Goal: Information Seeking & Learning: Learn about a topic

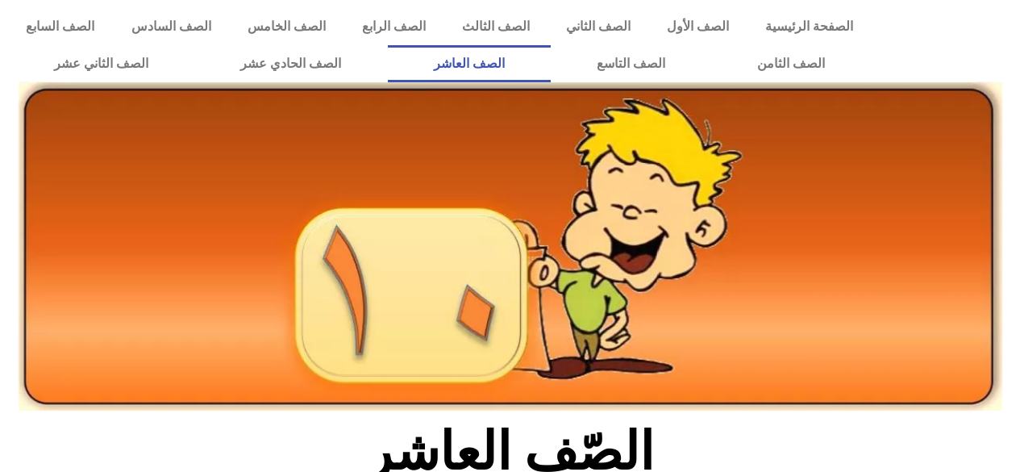
scroll to position [516, 0]
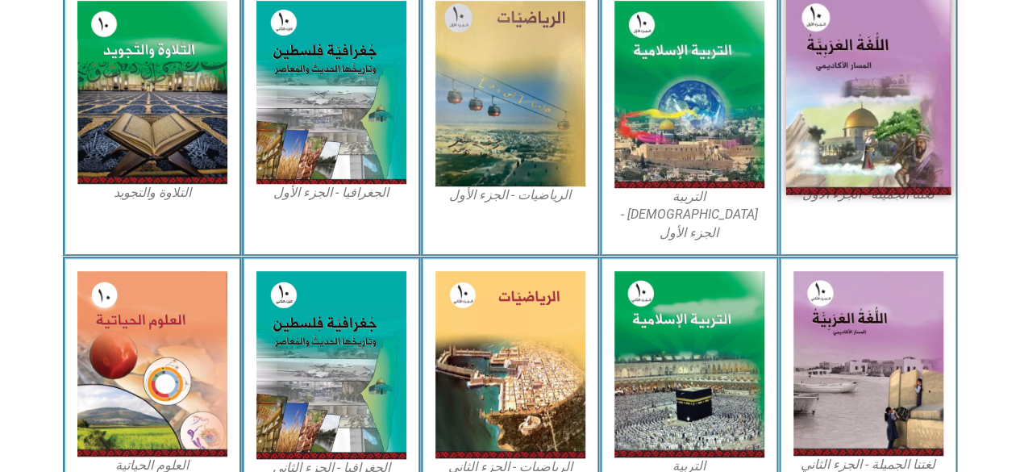
click at [816, 102] on img at bounding box center [868, 93] width 165 height 203
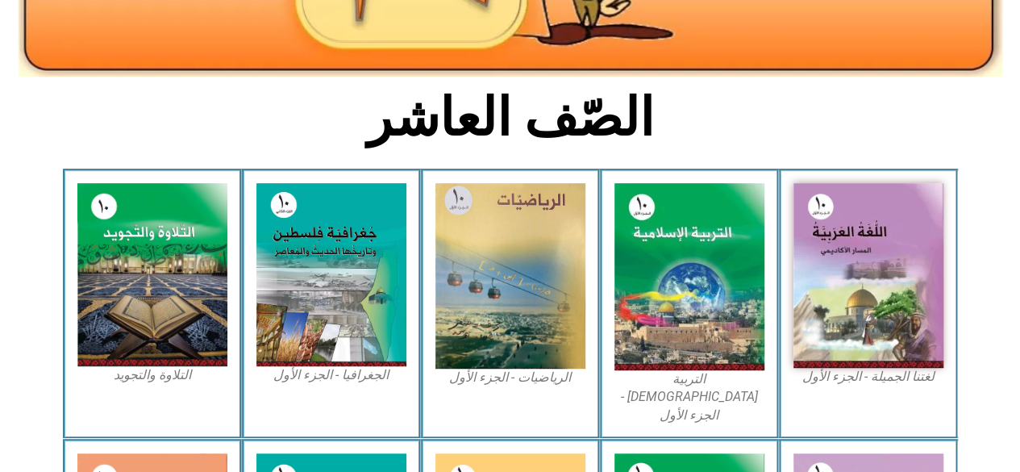
scroll to position [355, 0]
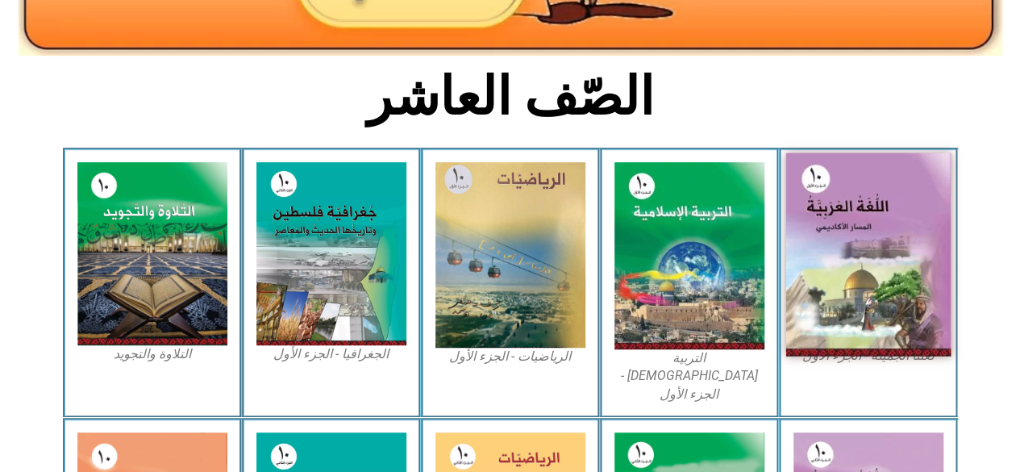
click at [869, 315] on img at bounding box center [868, 254] width 165 height 203
click at [805, 293] on img at bounding box center [868, 254] width 165 height 203
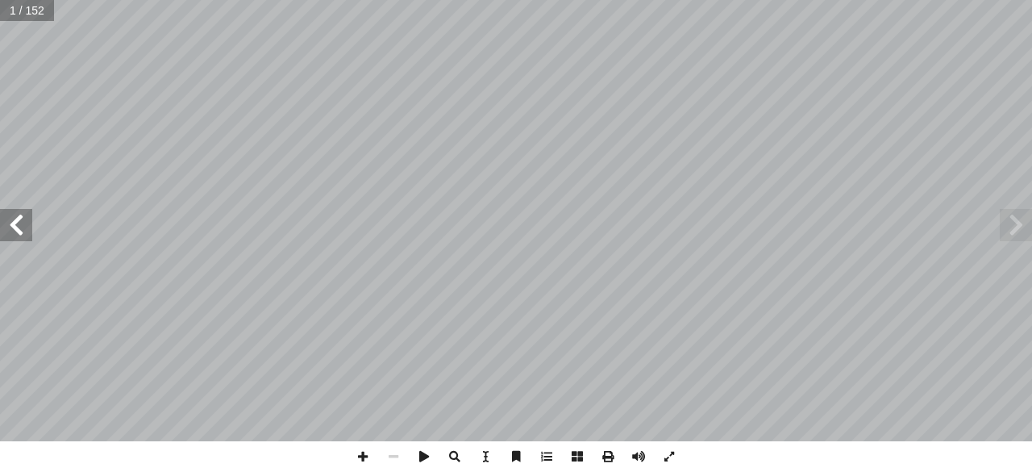
click at [22, 233] on span at bounding box center [16, 225] width 32 height 32
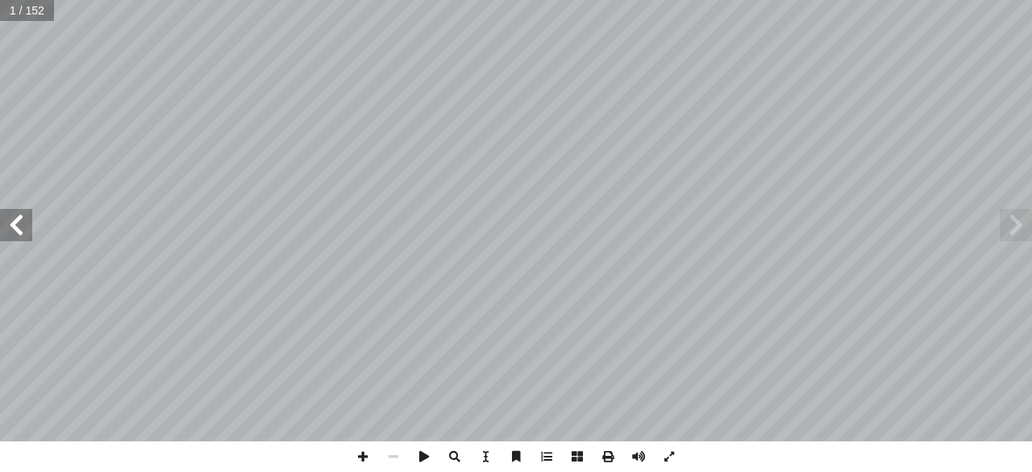
click at [22, 233] on span at bounding box center [16, 225] width 32 height 32
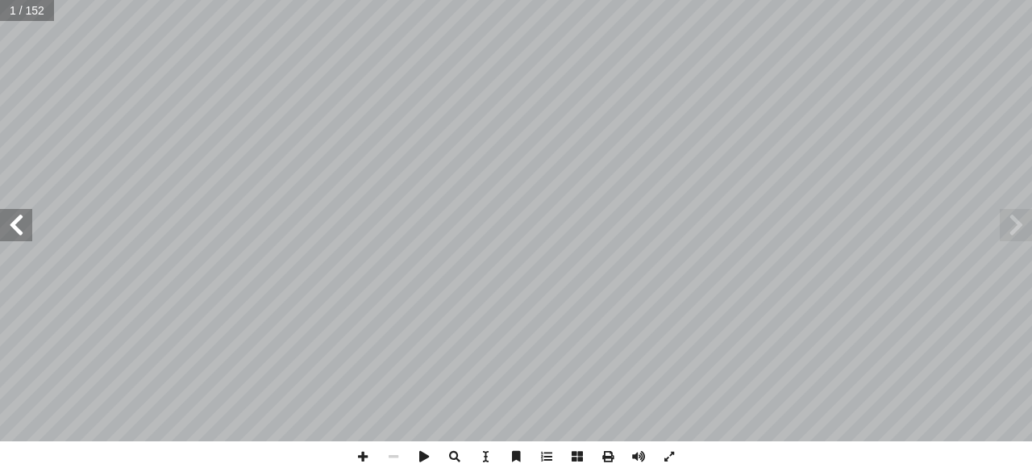
click at [22, 233] on span at bounding box center [16, 225] width 32 height 32
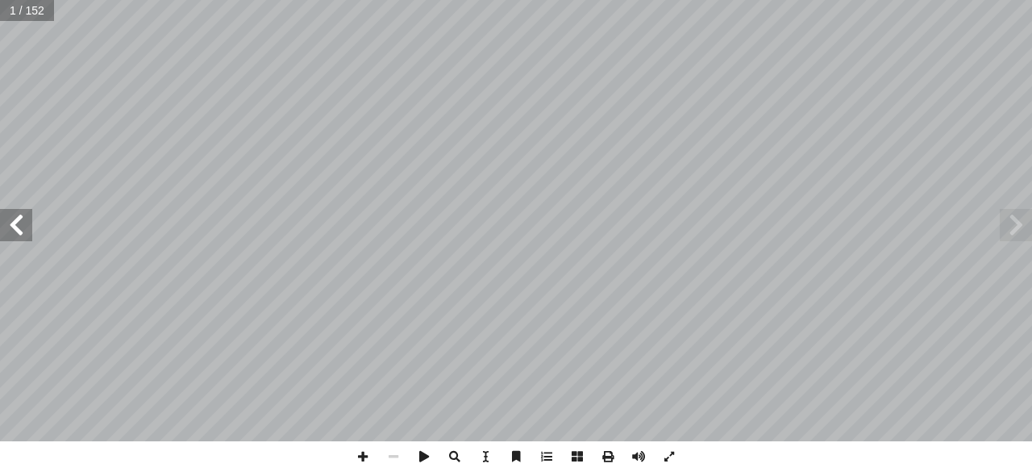
click at [22, 233] on span at bounding box center [16, 225] width 32 height 32
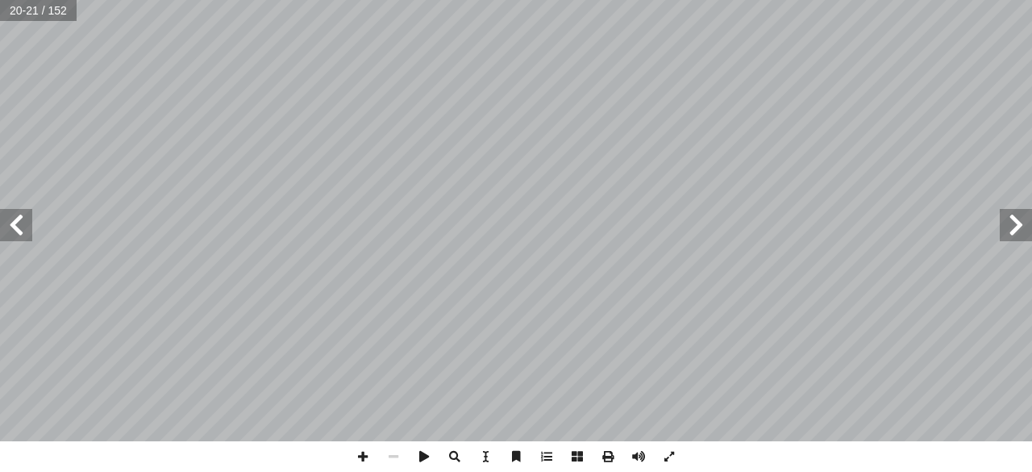
click at [22, 233] on span at bounding box center [16, 225] width 32 height 32
click at [24, 236] on span at bounding box center [16, 225] width 32 height 32
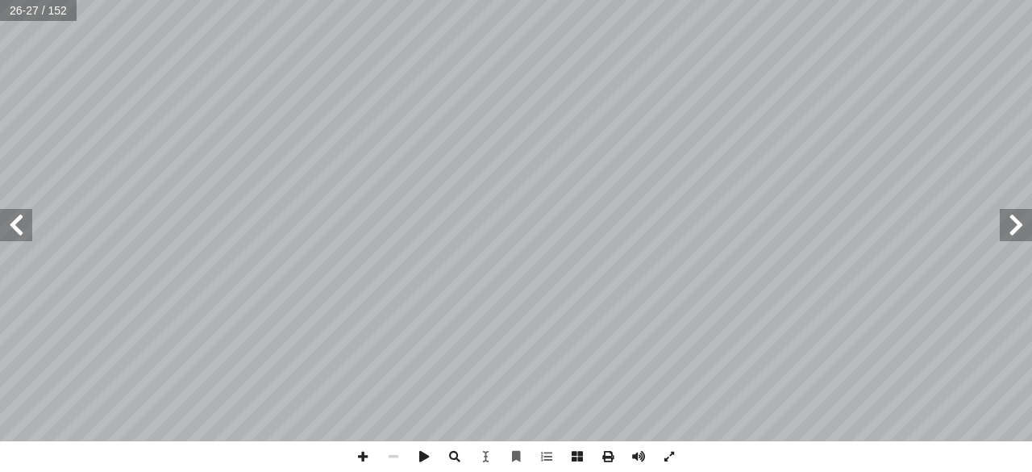
click at [24, 236] on span at bounding box center [16, 225] width 32 height 32
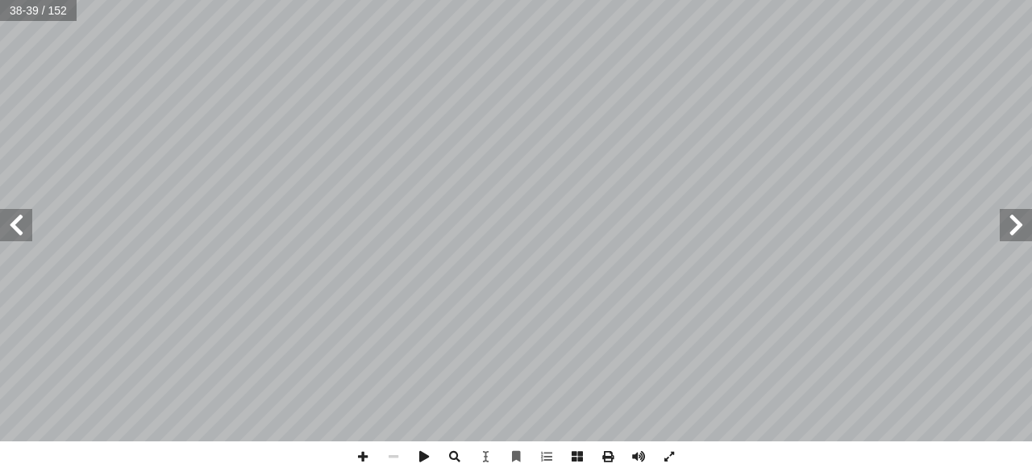
click at [24, 236] on span at bounding box center [16, 225] width 32 height 32
click at [1018, 215] on span at bounding box center [1016, 225] width 32 height 32
click at [363, 457] on span at bounding box center [363, 456] width 31 height 31
